Goal: Task Accomplishment & Management: Complete application form

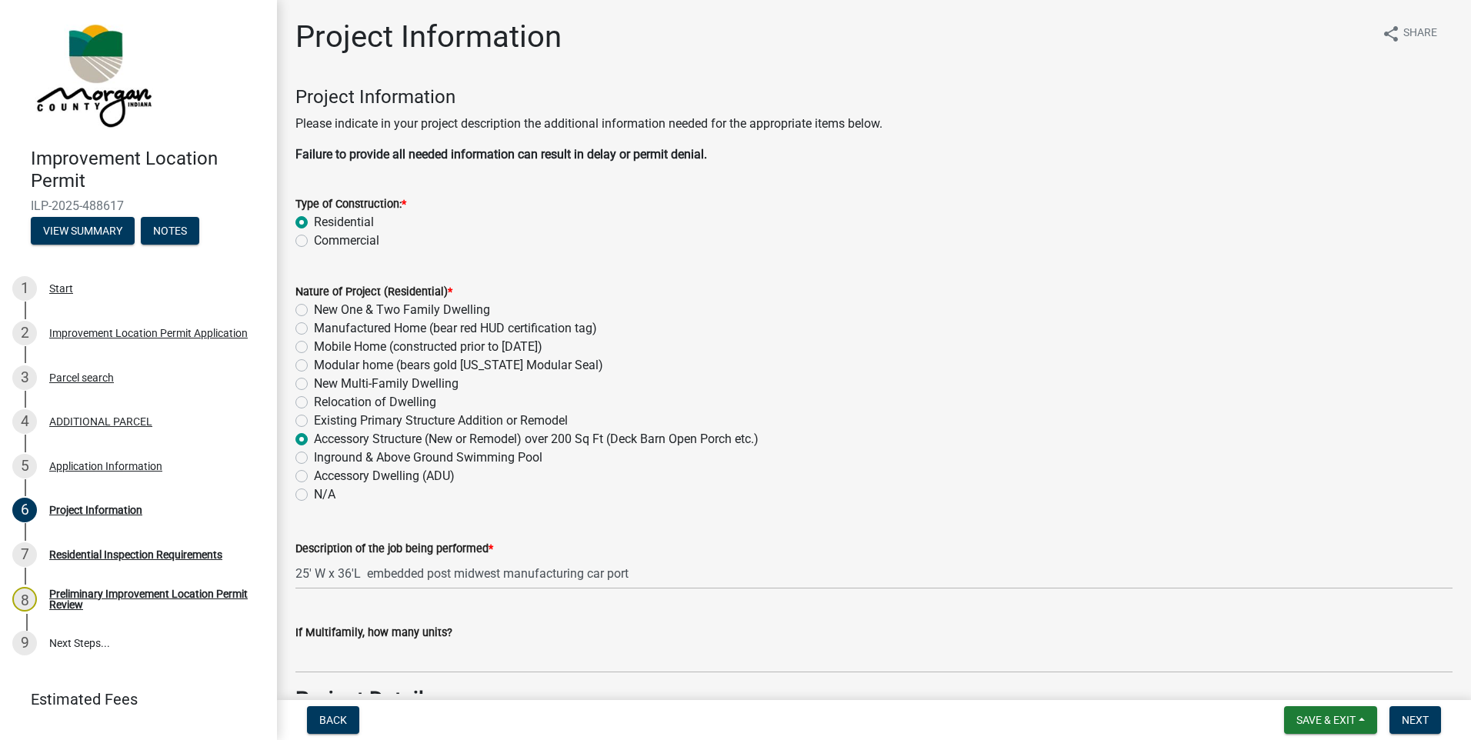
scroll to position [3155, 0]
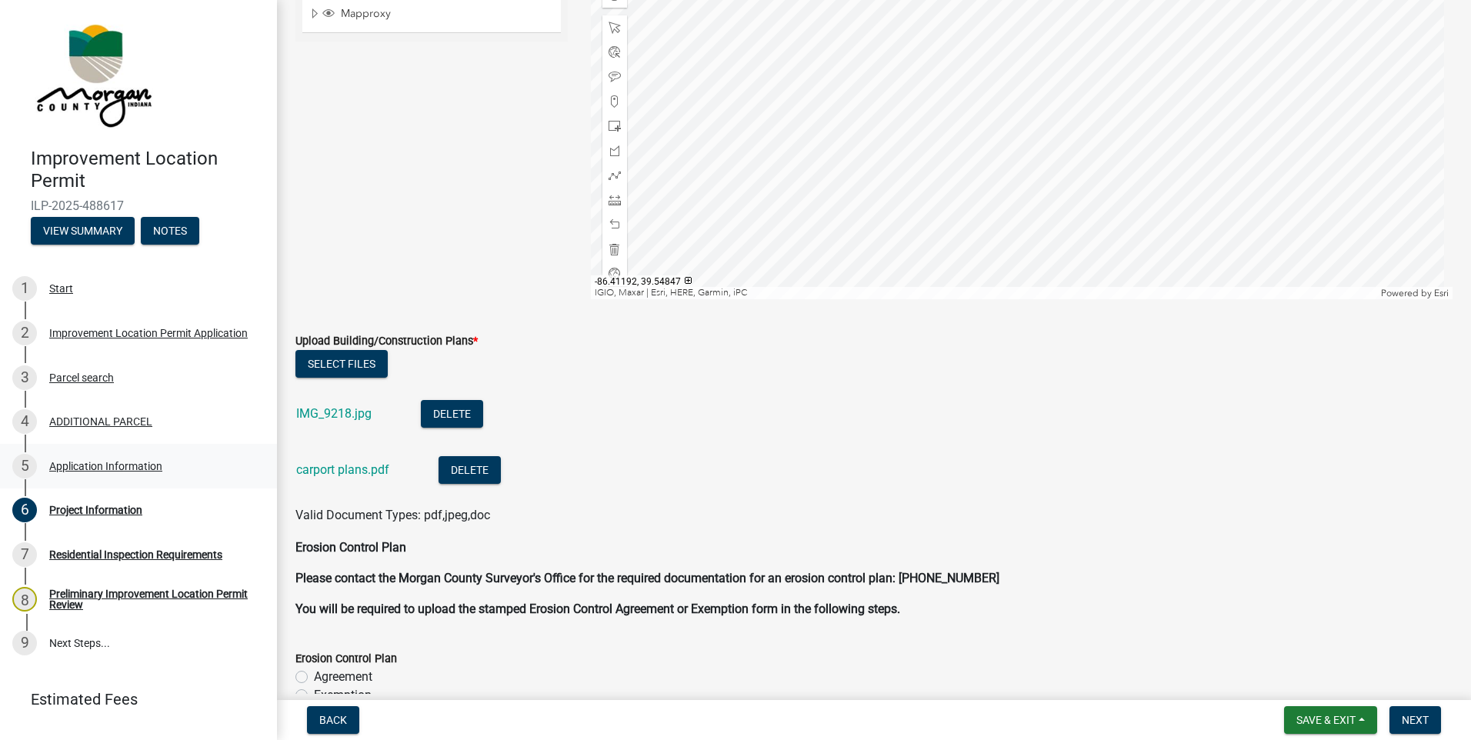
click at [98, 469] on div "Application Information" at bounding box center [105, 466] width 113 height 11
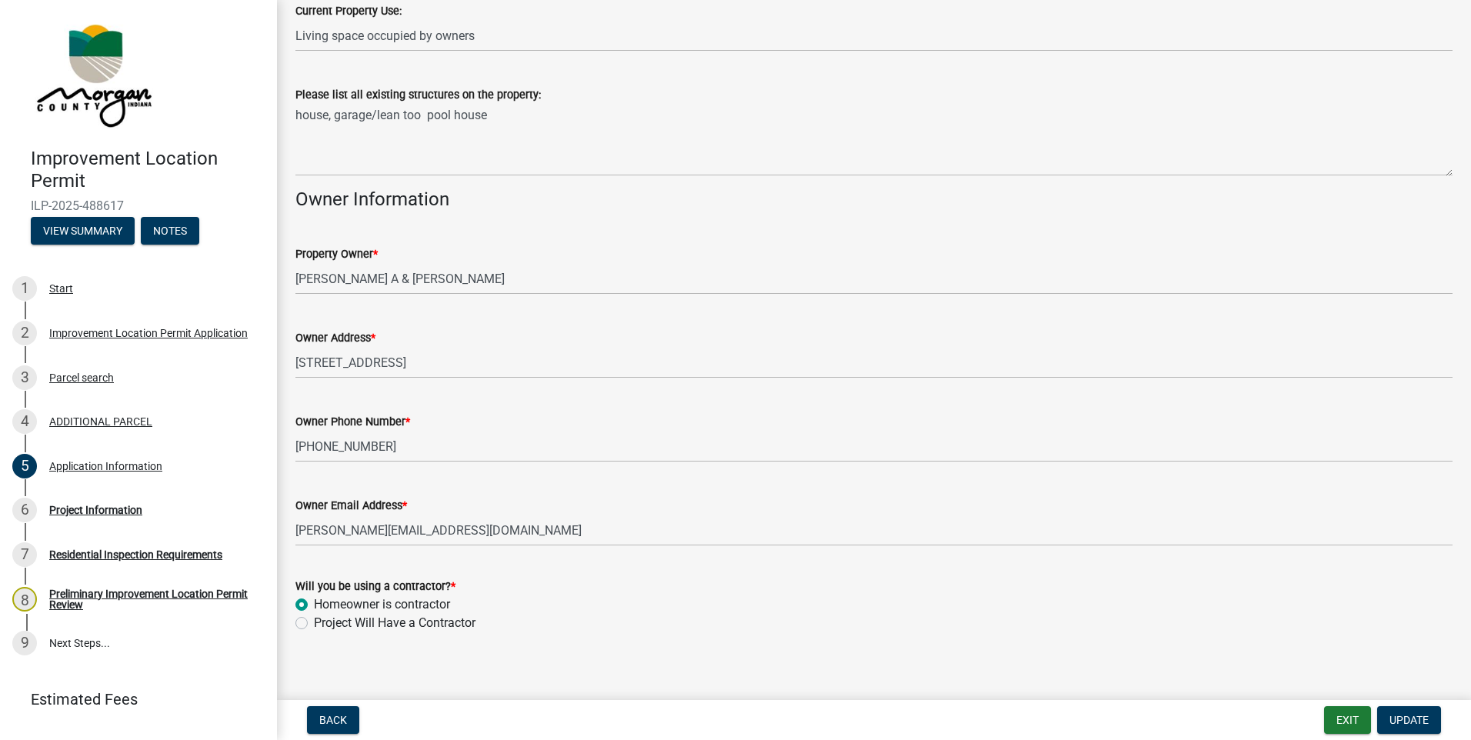
scroll to position [573, 0]
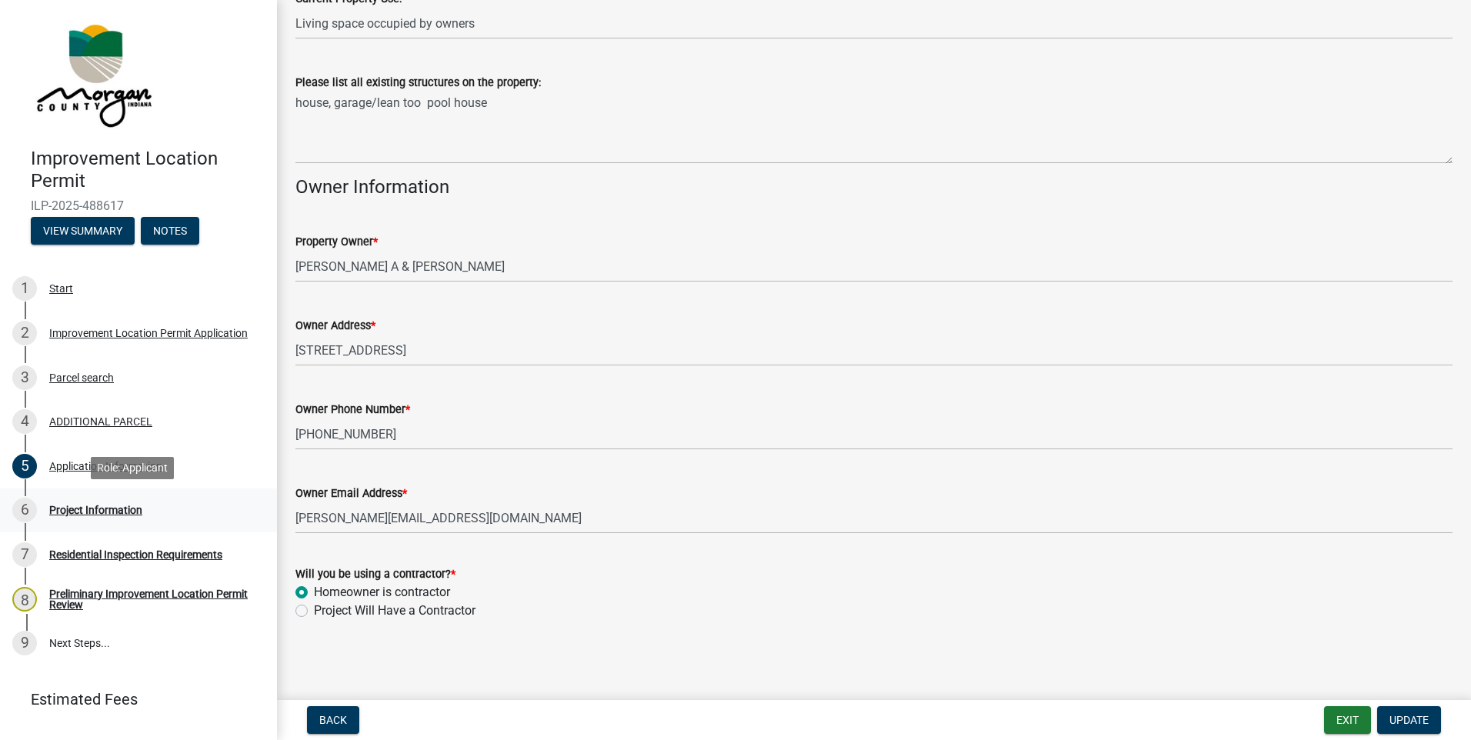
click at [108, 507] on div "Project Information" at bounding box center [95, 510] width 93 height 11
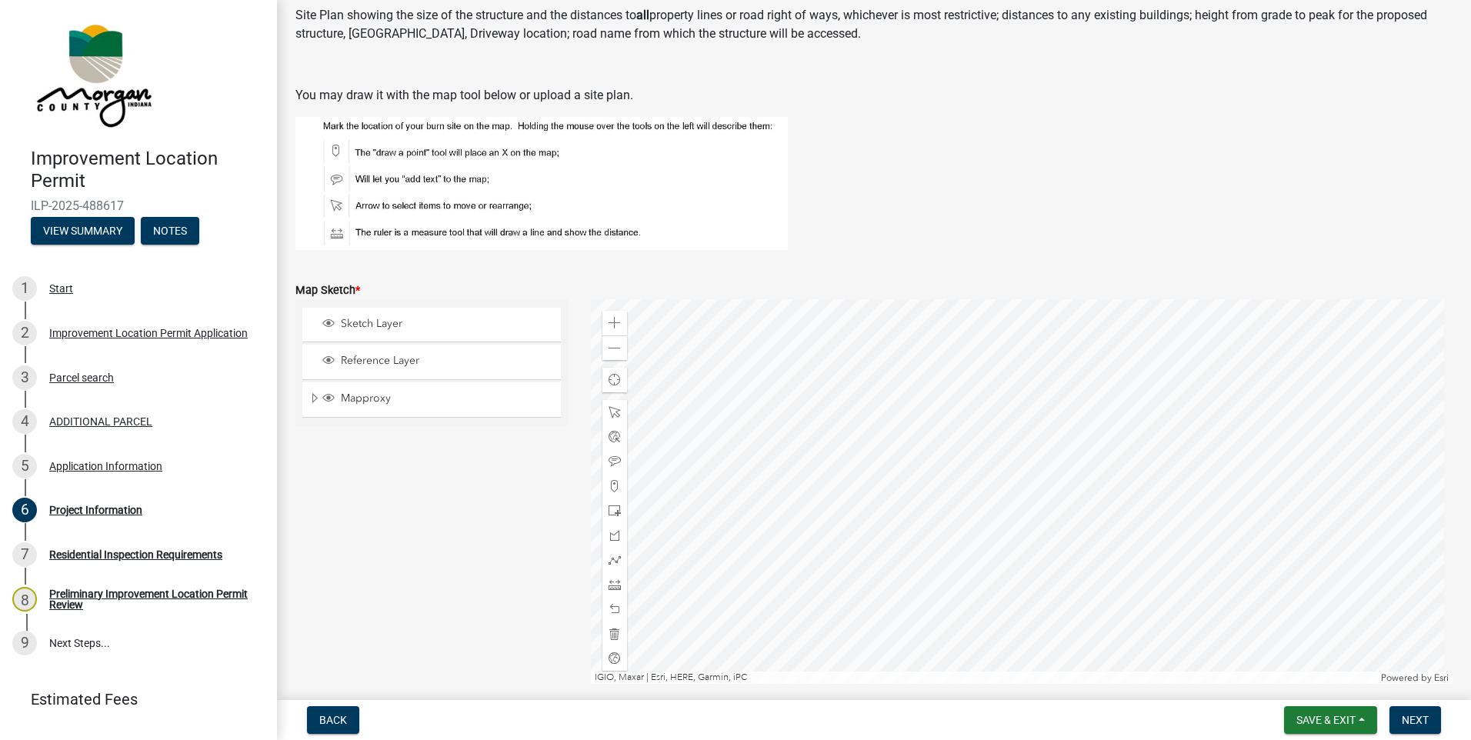
scroll to position [3155, 0]
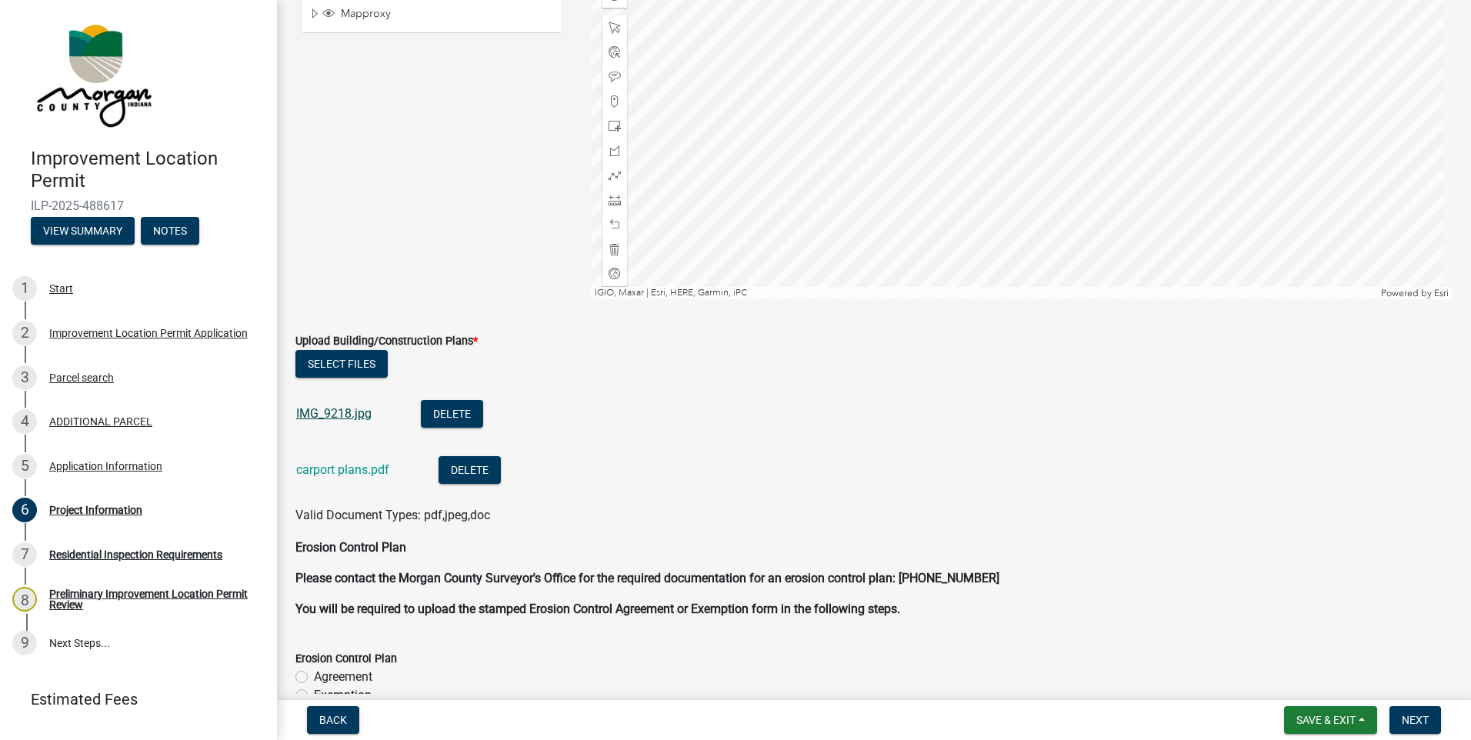
click at [342, 412] on link "IMG_9218.jpg" at bounding box center [333, 413] width 75 height 15
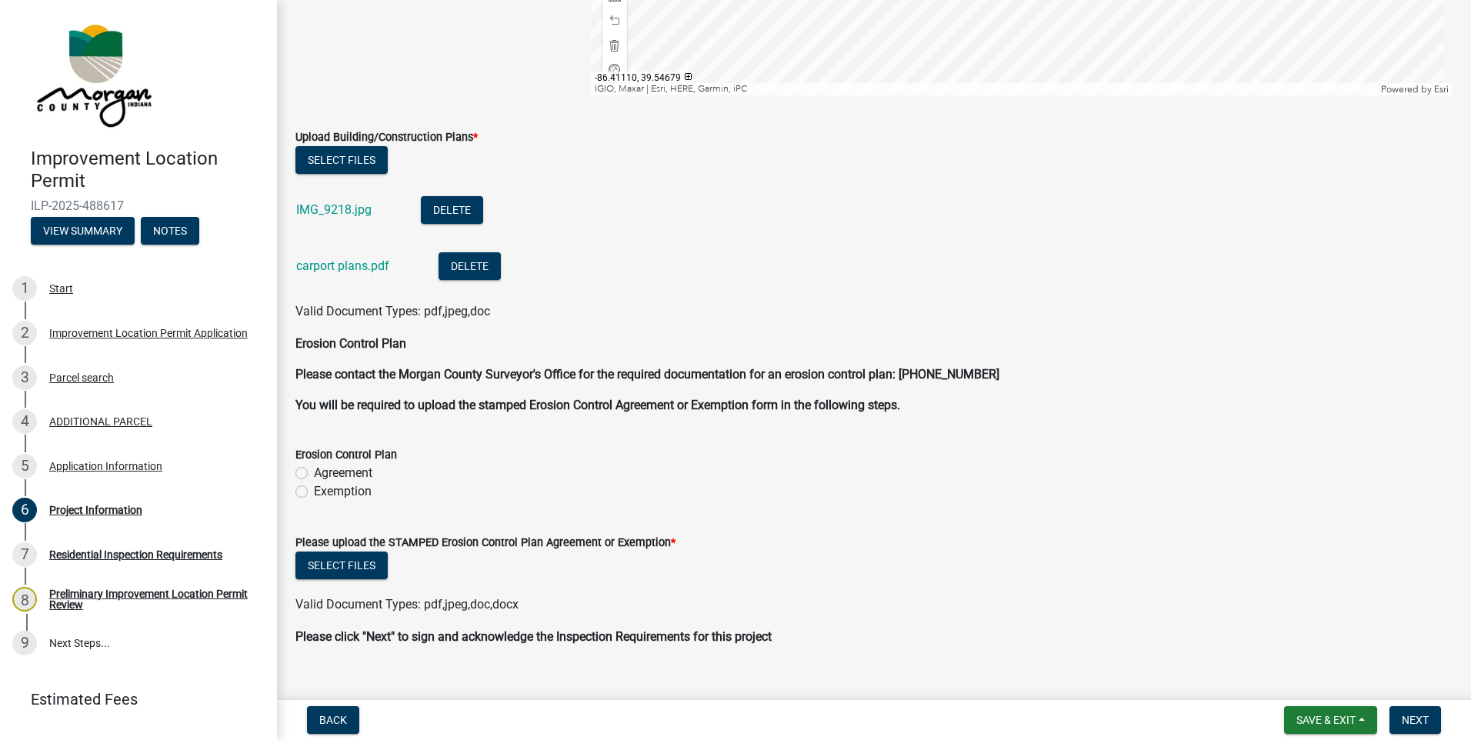
scroll to position [3383, 0]
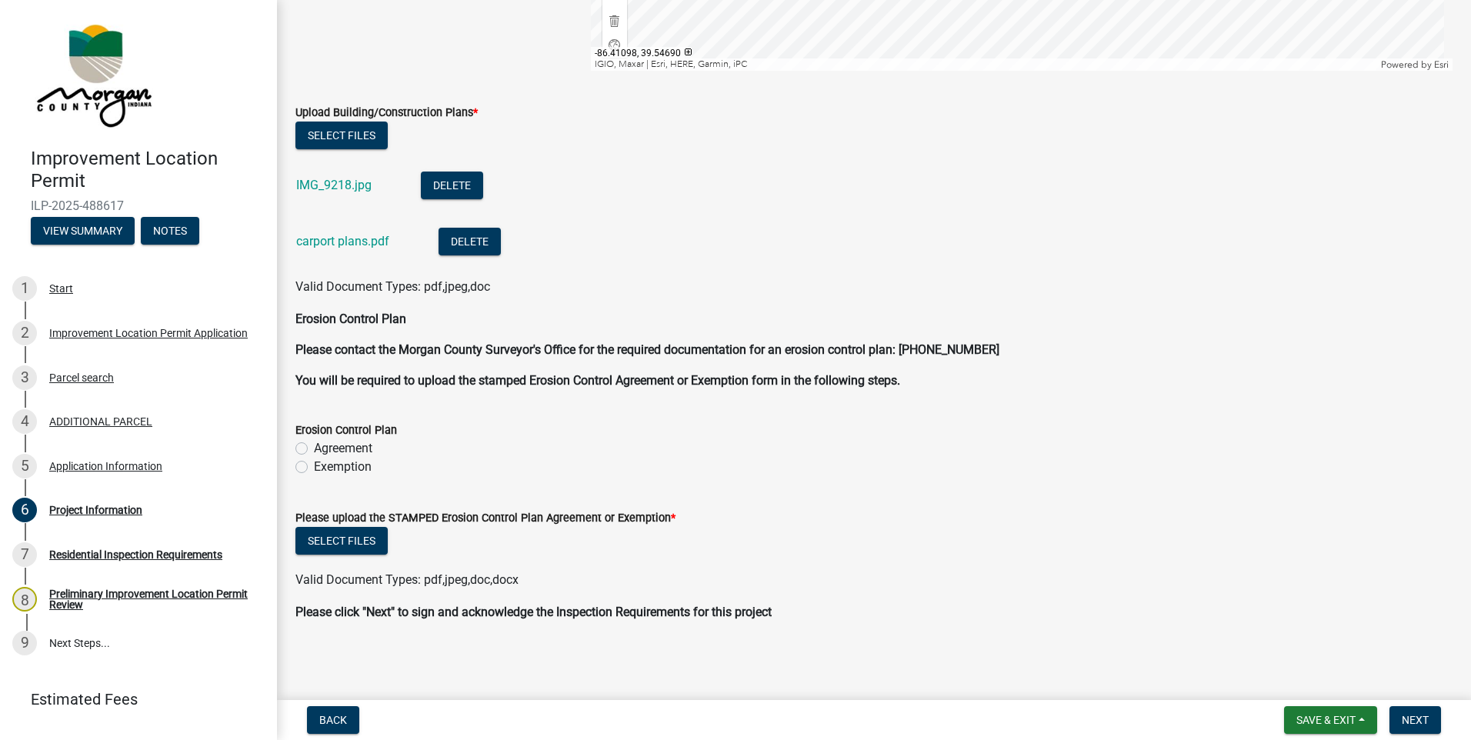
click at [314, 467] on label "Exemption" at bounding box center [343, 467] width 58 height 18
click at [314, 467] on input "Exemption" at bounding box center [319, 463] width 10 height 10
radio input "true"
click at [345, 542] on button "Select files" at bounding box center [341, 541] width 92 height 28
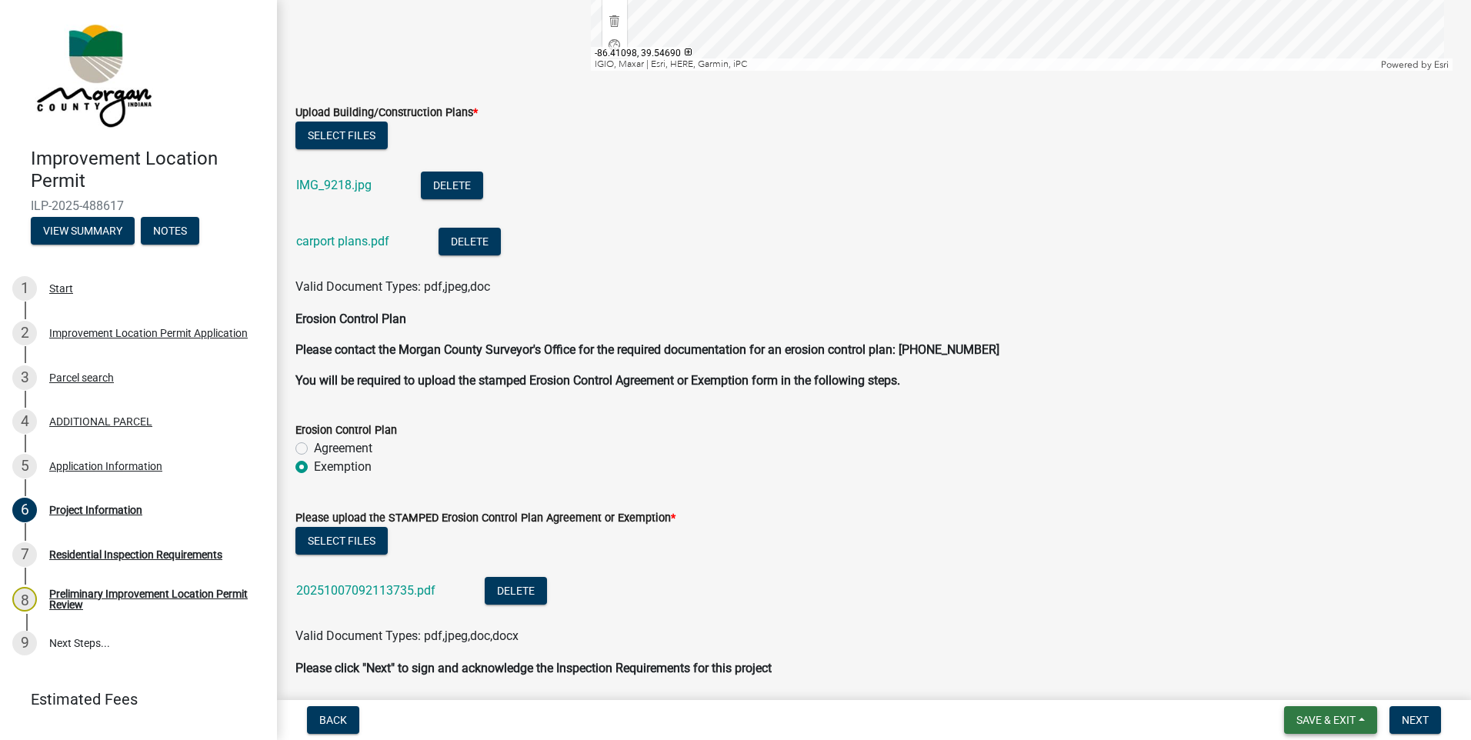
click at [1322, 717] on span "Save & Exit" at bounding box center [1326, 720] width 59 height 12
click at [1323, 686] on button "Save & Exit" at bounding box center [1315, 680] width 123 height 37
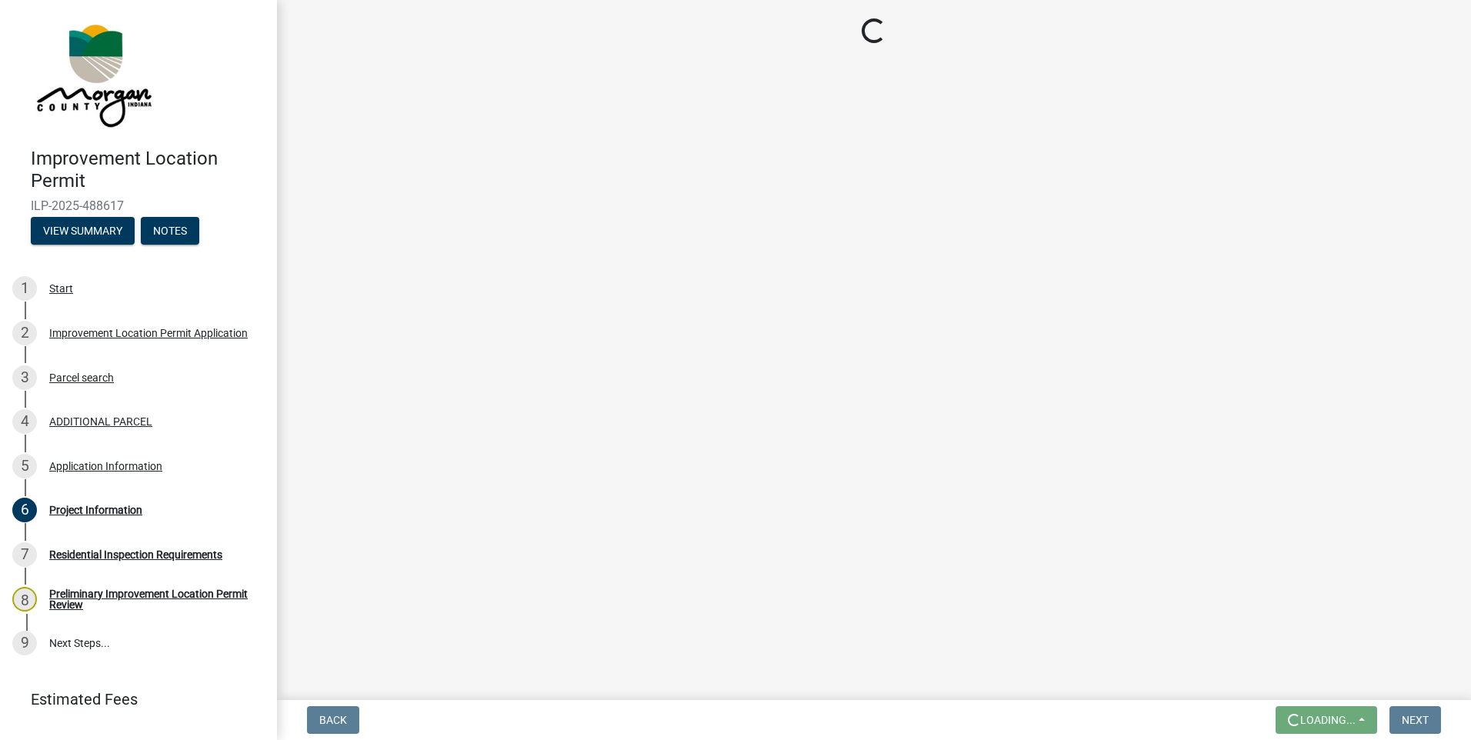
scroll to position [0, 0]
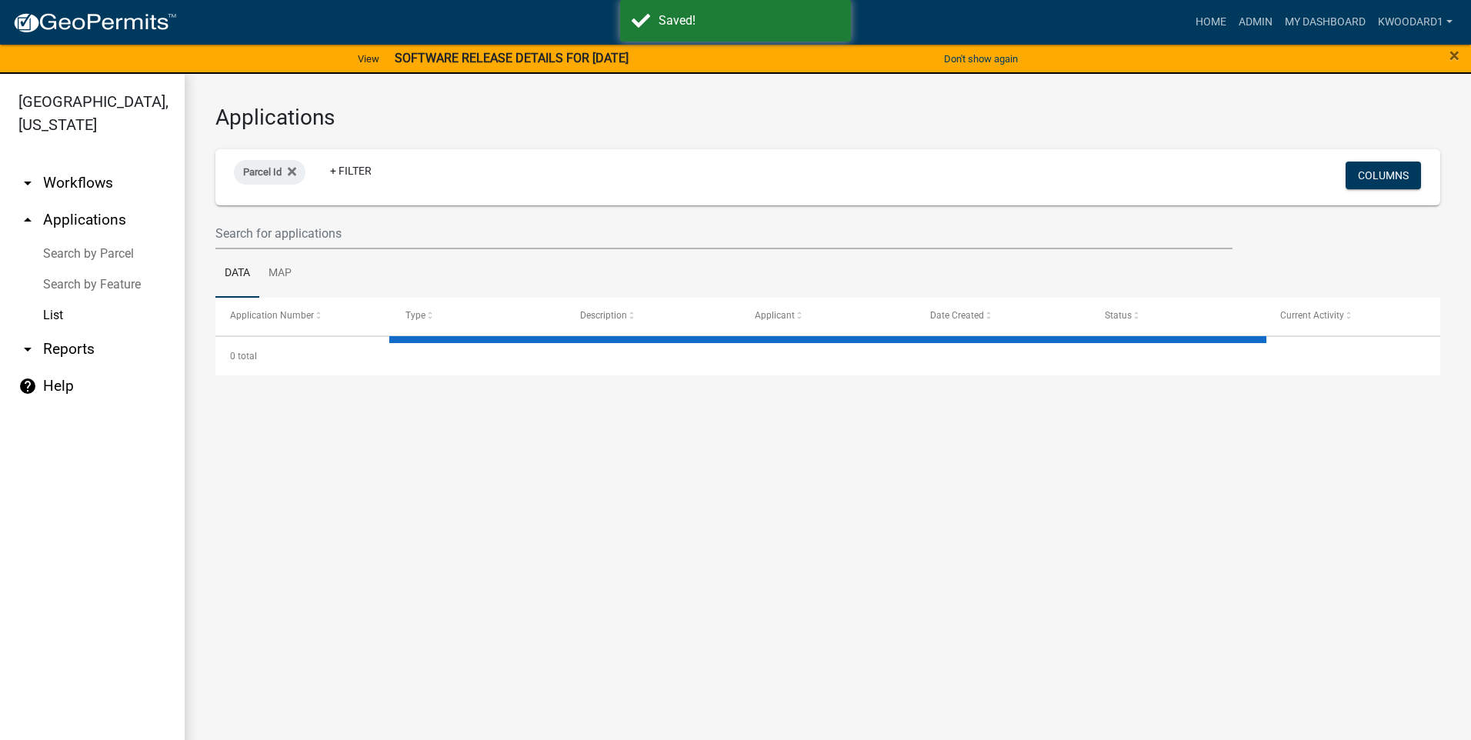
select select "3: 100"
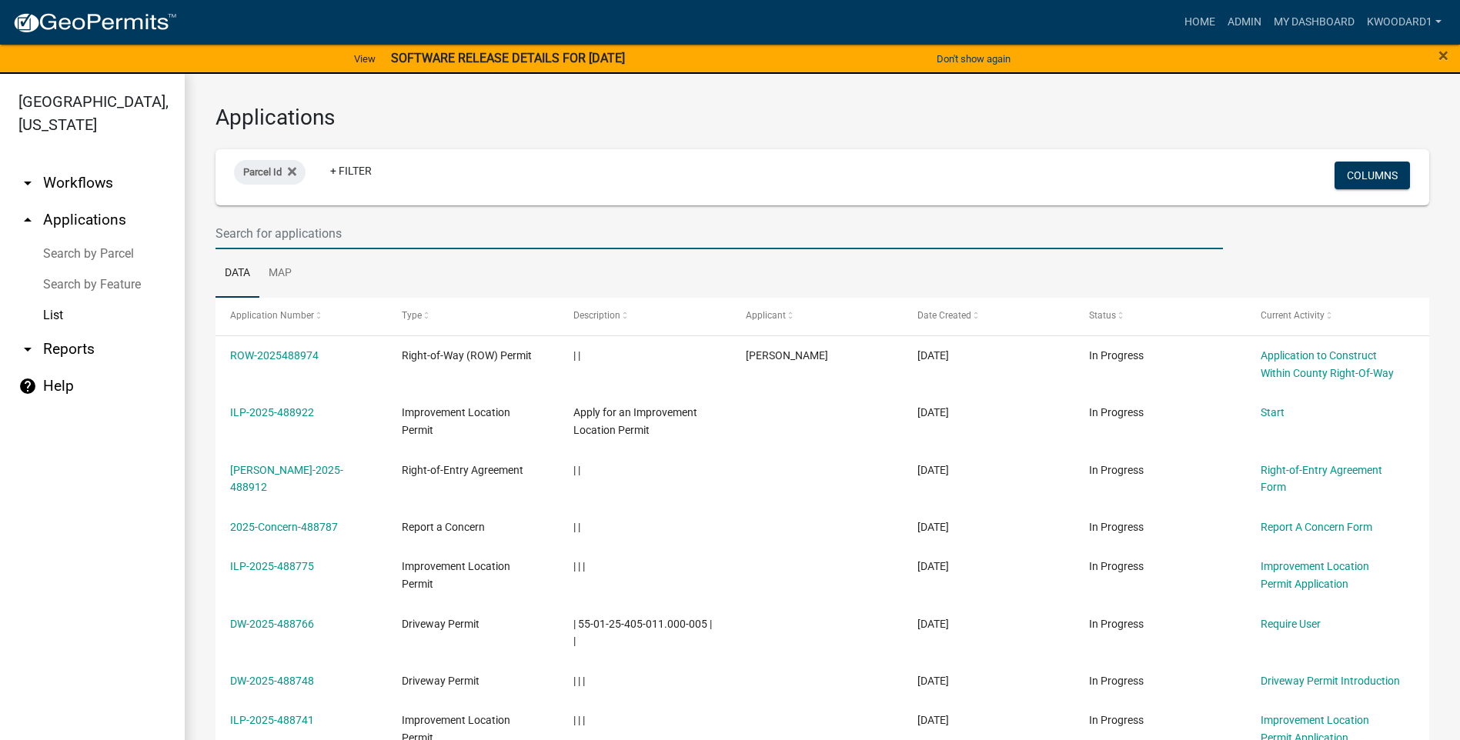
click at [265, 236] on input "text" at bounding box center [718, 234] width 1007 height 32
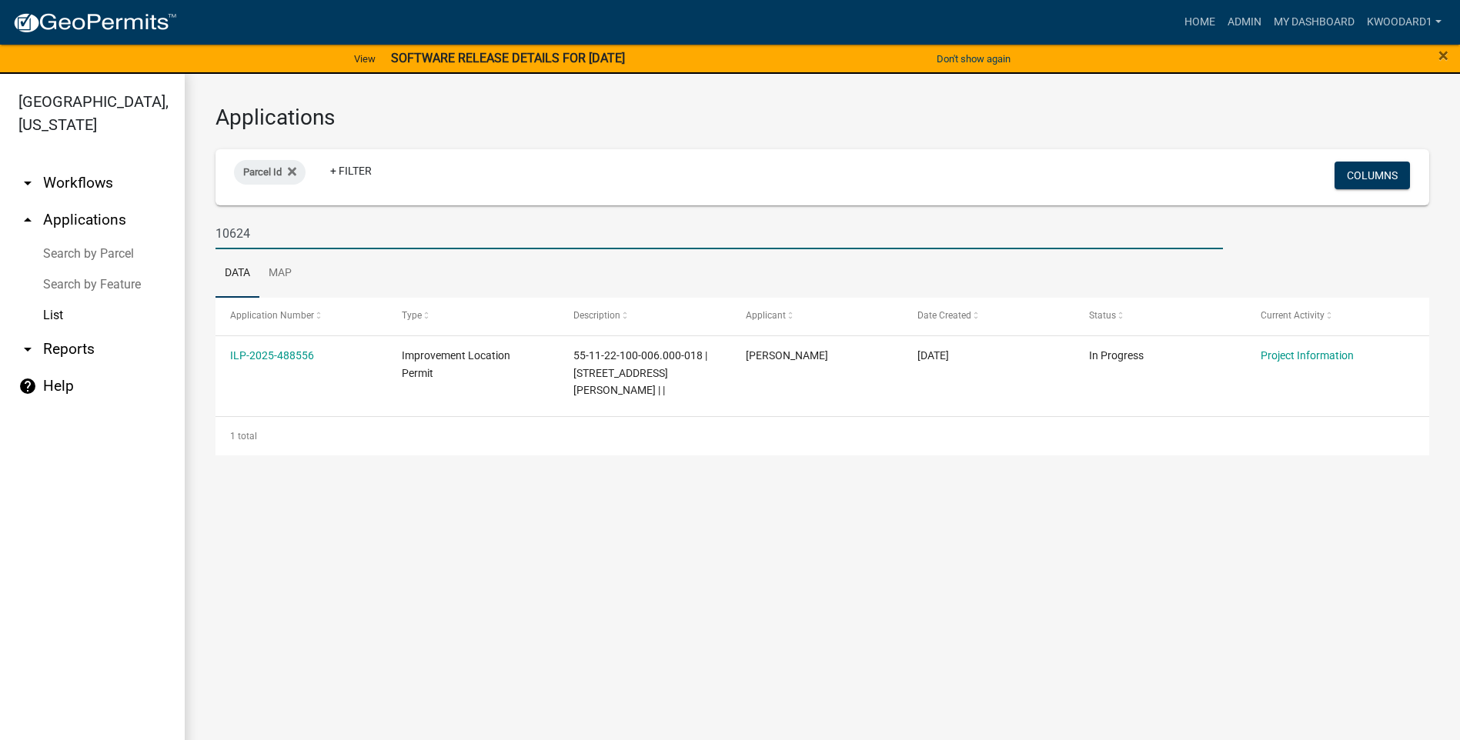
type input "10624"
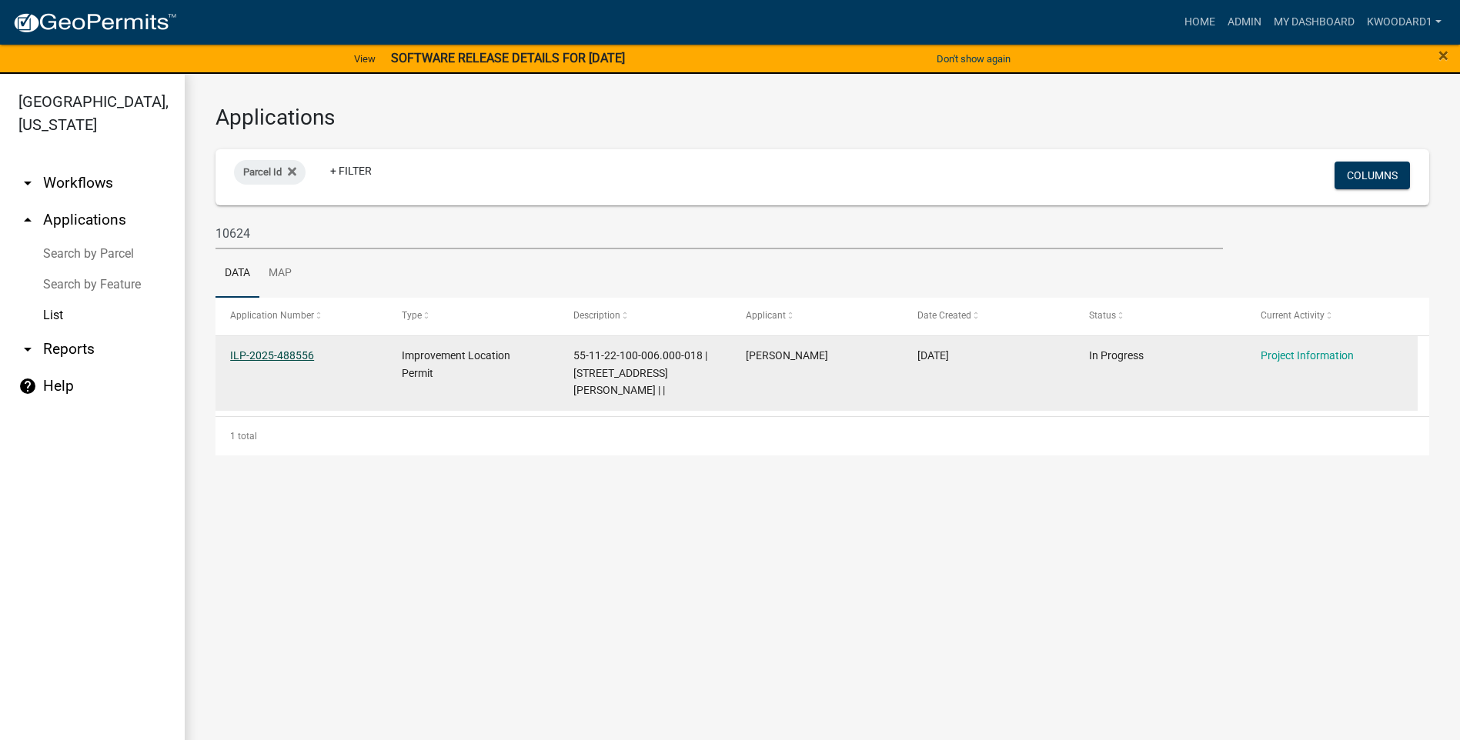
click at [279, 352] on link "ILP-2025-488556" at bounding box center [272, 355] width 84 height 12
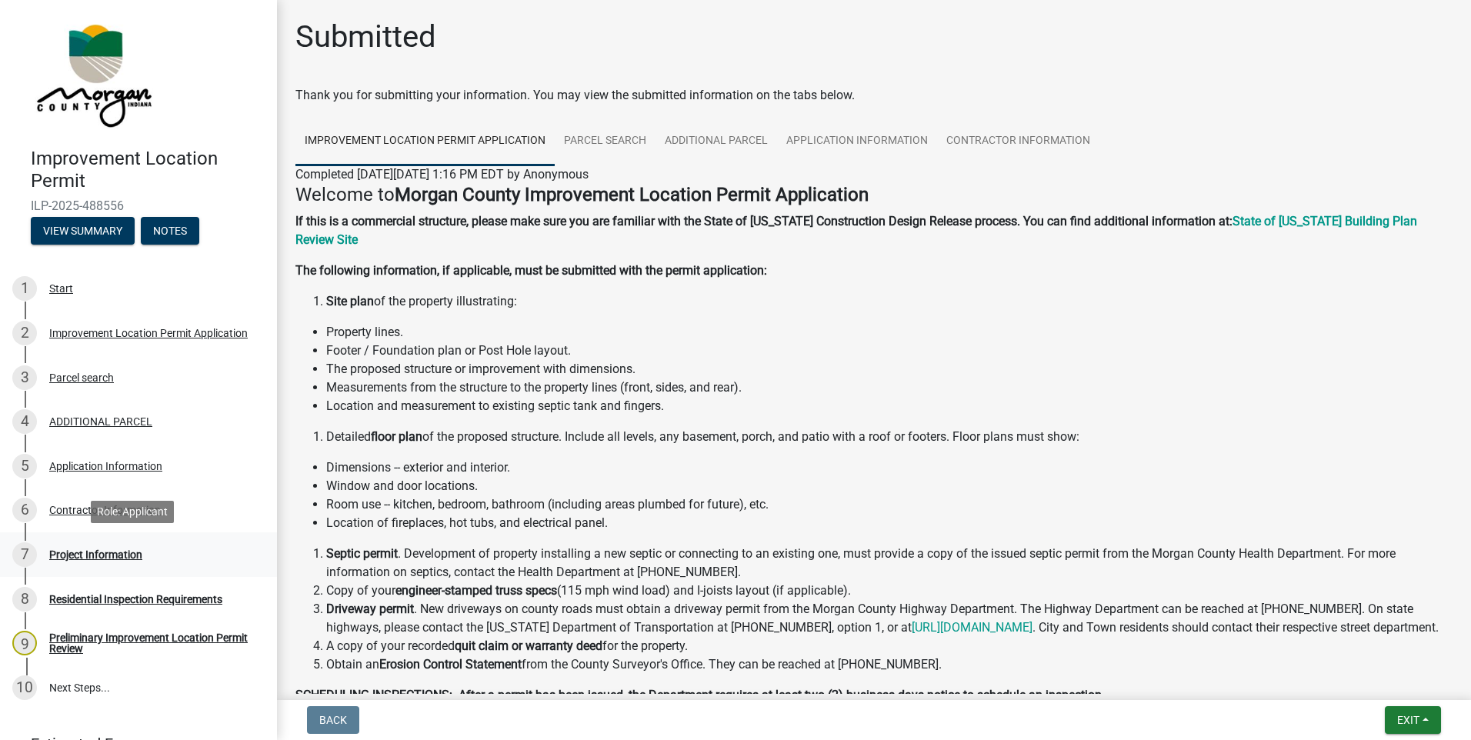
click at [82, 553] on div "Project Information" at bounding box center [95, 554] width 93 height 11
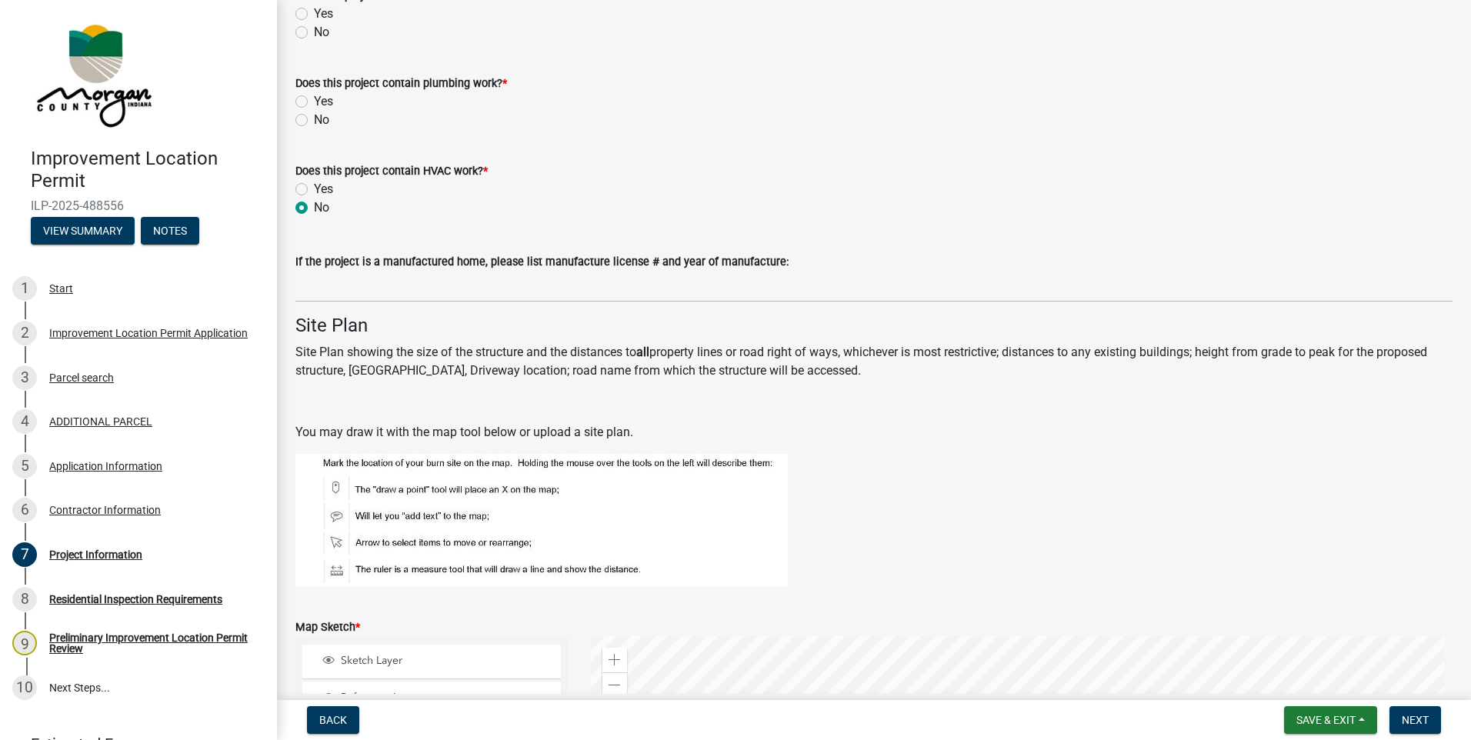
scroll to position [2475, 0]
